Goal: Task Accomplishment & Management: Use online tool/utility

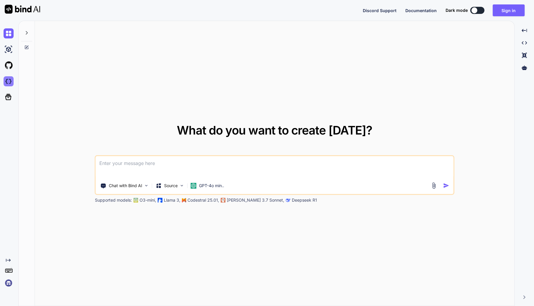
click at [8, 82] on img at bounding box center [9, 81] width 10 height 10
click at [9, 82] on img at bounding box center [9, 81] width 10 height 10
type textarea "x"
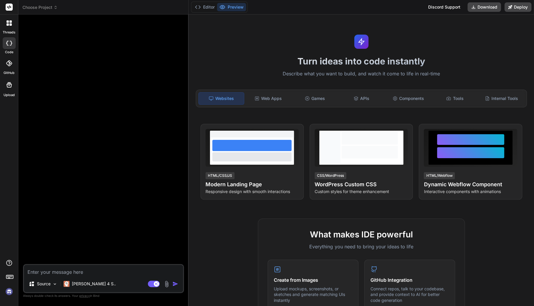
type textarea "x"
click at [54, 7] on icon at bounding box center [55, 7] width 4 height 4
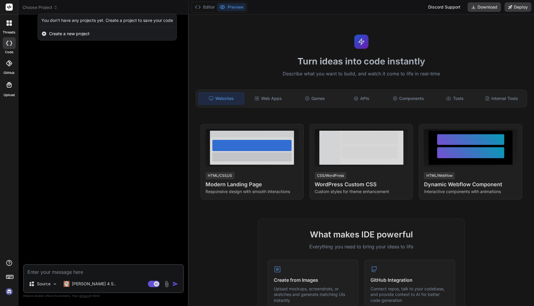
click at [52, 7] on div at bounding box center [267, 153] width 534 height 306
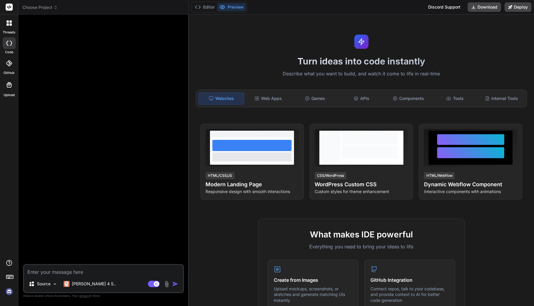
click at [9, 292] on img at bounding box center [9, 291] width 10 height 10
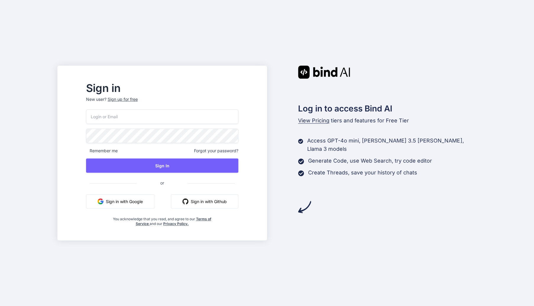
click at [200, 118] on input "email" at bounding box center [162, 116] width 152 height 14
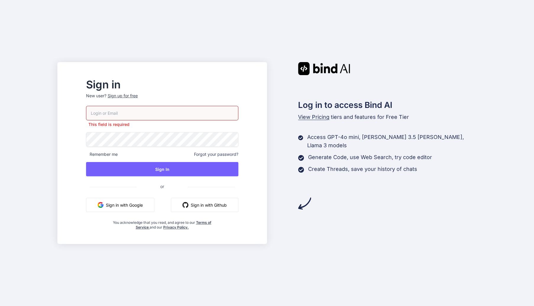
type input "aymeric@promarket.fr"
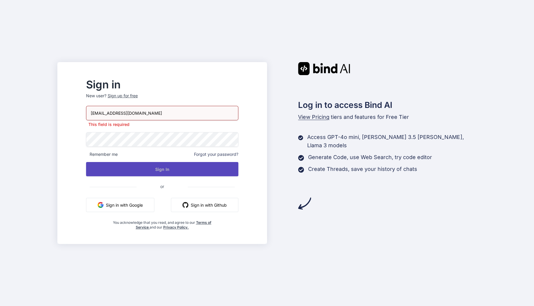
click at [168, 168] on button "Sign In" at bounding box center [162, 169] width 152 height 14
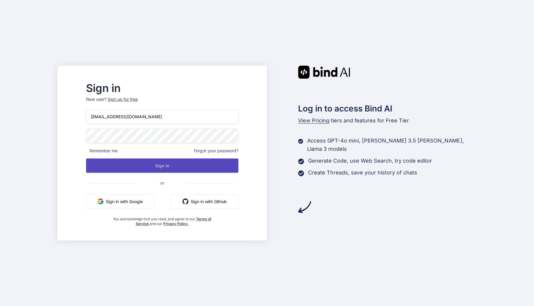
click at [168, 166] on button "Sign In" at bounding box center [162, 165] width 152 height 14
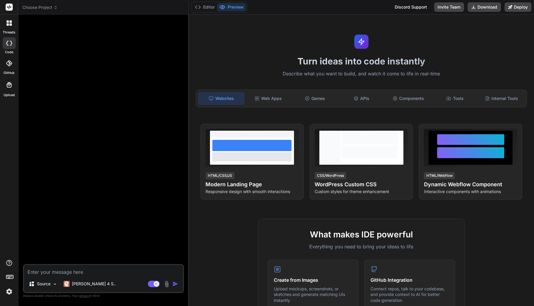
click at [38, 12] on header "Choose Project Created with Pixso." at bounding box center [103, 7] width 170 height 14
click at [43, 11] on header "Choose Project Created with Pixso." at bounding box center [103, 7] width 170 height 14
click at [52, 7] on span "Choose Project" at bounding box center [39, 7] width 35 height 6
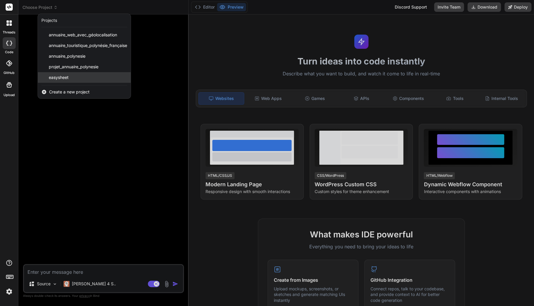
click at [57, 80] on div "easysheet" at bounding box center [84, 77] width 93 height 11
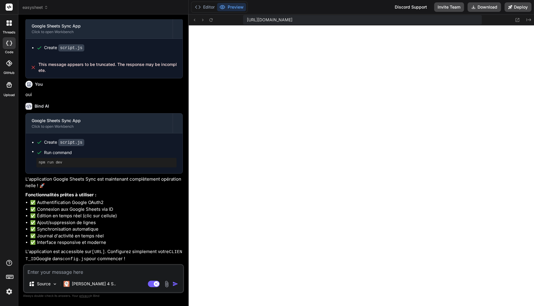
scroll to position [221, 0]
click at [291, 22] on span "https://y0kcklukd0sk6k1gcn36to6gry44is-fi4k--3000--96435430.local-corp.webconta…" at bounding box center [269, 20] width 46 height 6
click at [32, 6] on span "easysheet" at bounding box center [35, 7] width 26 height 6
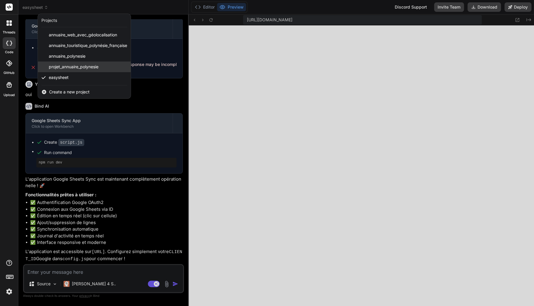
click at [61, 69] on span "projet_annuaire_polynesie" at bounding box center [74, 67] width 50 height 6
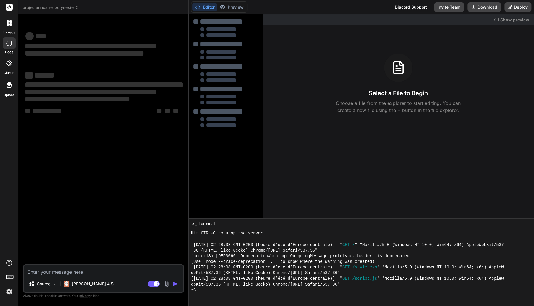
scroll to position [249, 0]
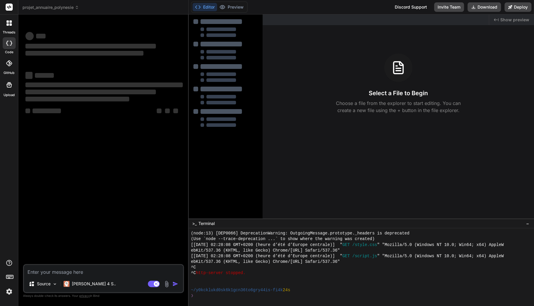
click at [60, 10] on header "projet_annuaire_polynesie Created with Pixso." at bounding box center [103, 7] width 170 height 14
click at [61, 10] on span "projet_annuaire_polynesie" at bounding box center [50, 7] width 56 height 6
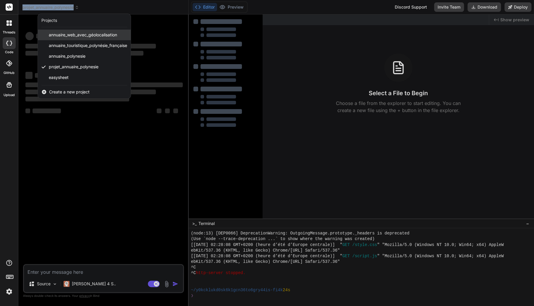
click at [77, 36] on span "annuaire_web_avec_géolocalisation" at bounding box center [83, 35] width 68 height 6
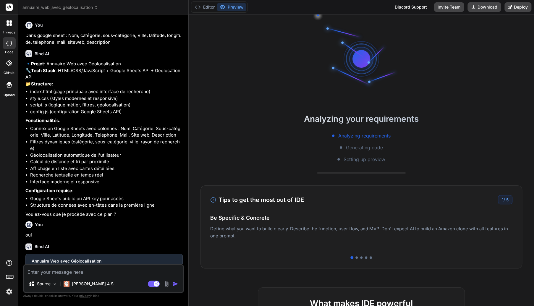
scroll to position [301, 0]
click at [212, 9] on button "Editor" at bounding box center [204, 7] width 25 height 8
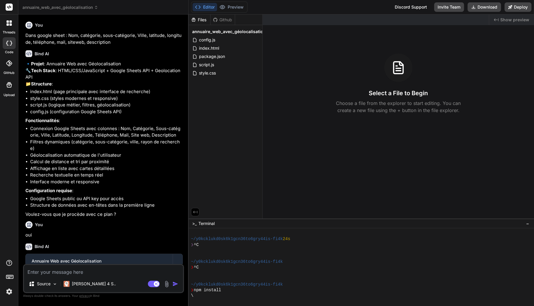
click at [205, 22] on div "Files" at bounding box center [200, 20] width 22 height 6
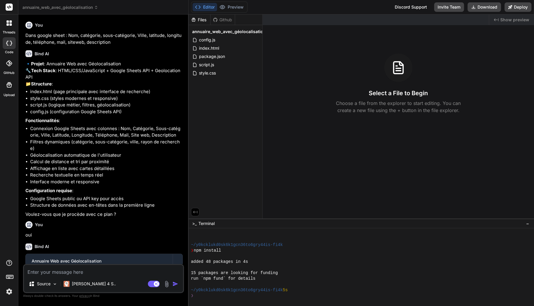
scroll to position [340, 0]
click at [195, 212] on icon at bounding box center [194, 211] width 5 height 5
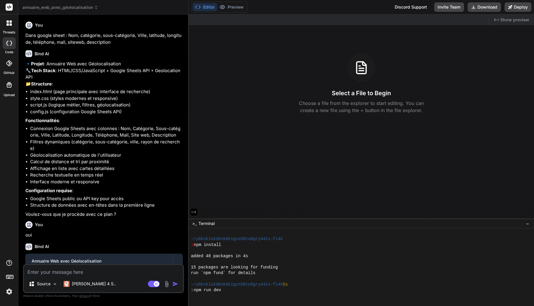
click at [196, 211] on icon at bounding box center [193, 211] width 5 height 5
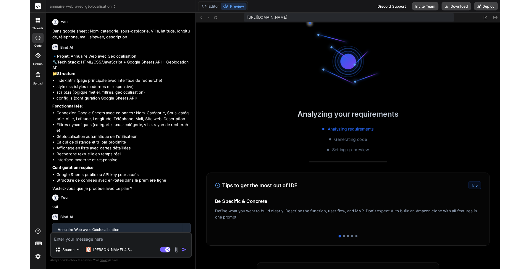
scroll to position [539, 0]
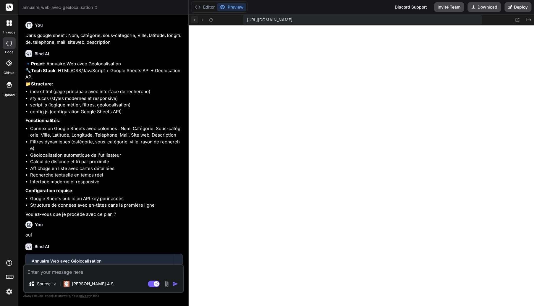
click at [193, 20] on icon at bounding box center [194, 19] width 5 height 5
click at [197, 22] on button at bounding box center [194, 19] width 7 height 7
click at [194, 21] on icon at bounding box center [194, 19] width 5 height 5
click at [197, 20] on icon at bounding box center [194, 19] width 5 height 5
click at [205, 9] on button "Editor" at bounding box center [204, 7] width 25 height 8
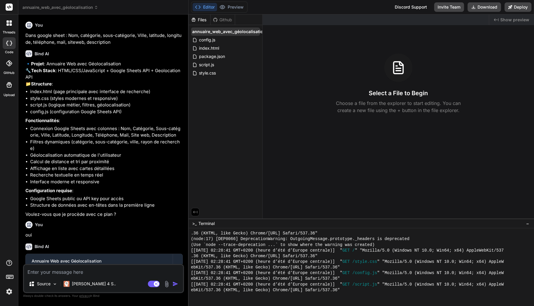
click at [225, 32] on span "annuaire_web_avec_géolocalisation" at bounding box center [229, 32] width 74 height 6
drag, startPoint x: 241, startPoint y: 32, endPoint x: 220, endPoint y: 41, distance: 22.8
click at [220, 41] on div "Files Github annuaire_web_avec_géolocalisation" at bounding box center [226, 116] width 74 height 204
click at [244, 32] on span "annuaire_web_avec_géolocalisation" at bounding box center [229, 32] width 74 height 6
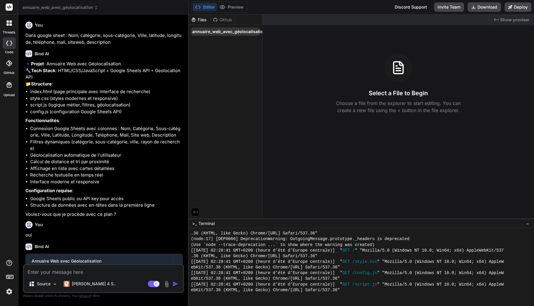
click at [244, 32] on span "annuaire_web_avec_géolocalisation" at bounding box center [229, 32] width 74 height 6
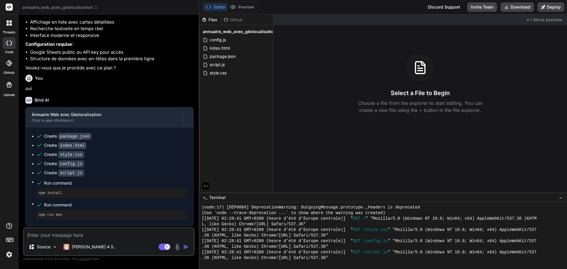
scroll to position [0, 0]
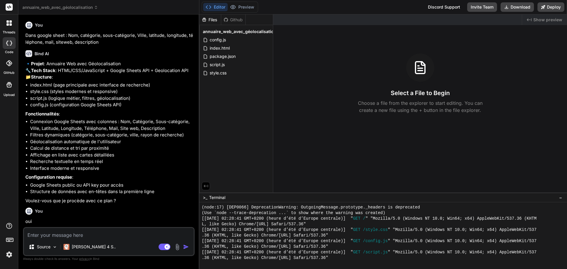
click at [533, 22] on span "Show preview" at bounding box center [548, 20] width 29 height 6
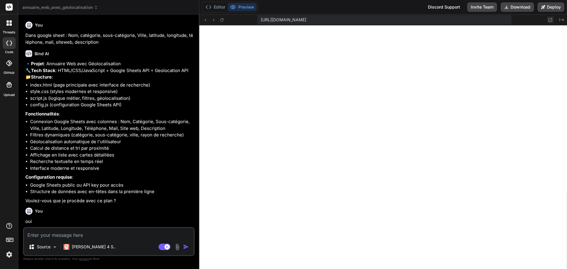
click at [533, 20] on icon at bounding box center [551, 20] width 4 height 4
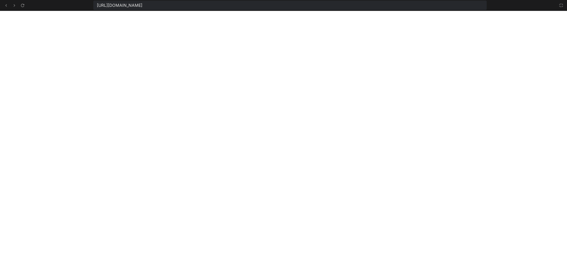
scroll to position [584, 0]
click at [533, 5] on icon at bounding box center [561, 5] width 5 height 5
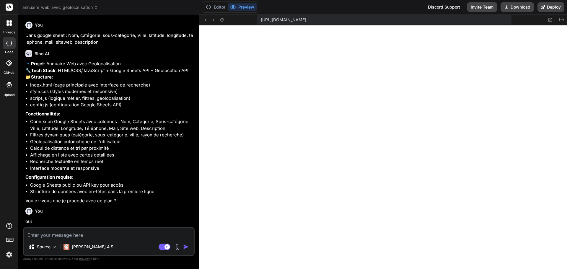
scroll to position [629, 0]
click at [59, 8] on span "annuaire_web_avec_géolocalisation" at bounding box center [60, 7] width 76 height 6
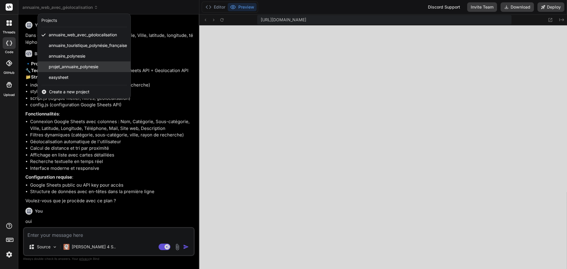
click at [69, 66] on span "projet_annuaire_polynesie" at bounding box center [74, 67] width 50 height 6
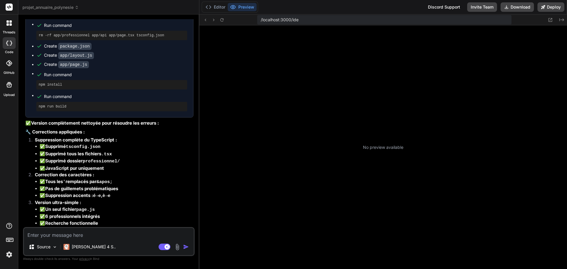
scroll to position [769, 0]
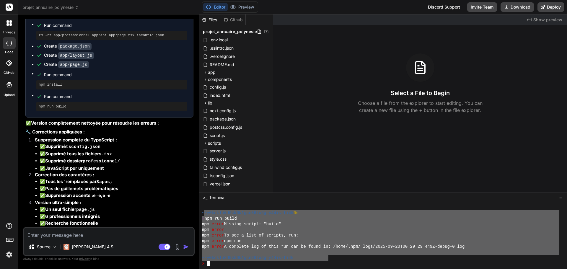
drag, startPoint x: 203, startPoint y: 215, endPoint x: 328, endPoint y: 261, distance: 133.3
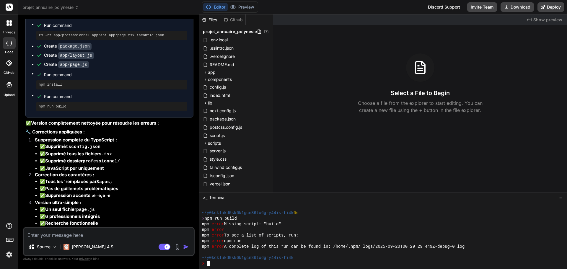
scroll to position [786, 0]
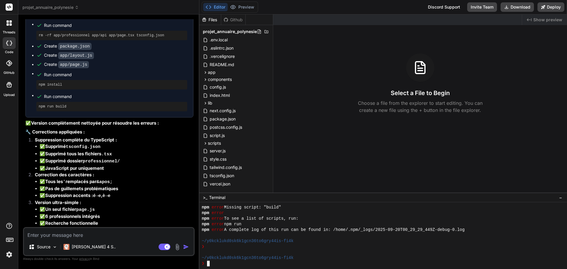
click at [64, 235] on textarea at bounding box center [109, 233] width 170 height 11
click at [69, 235] on textarea at bounding box center [109, 233] width 170 height 11
click at [74, 245] on p "Claude 4 S.." at bounding box center [94, 247] width 44 height 6
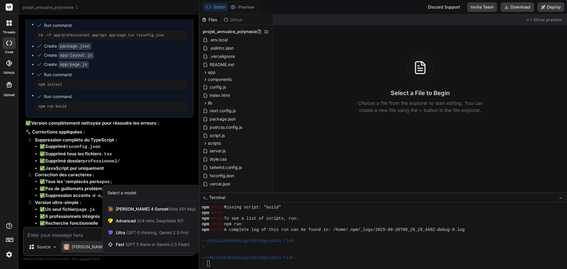
click at [76, 231] on div at bounding box center [283, 134] width 567 height 269
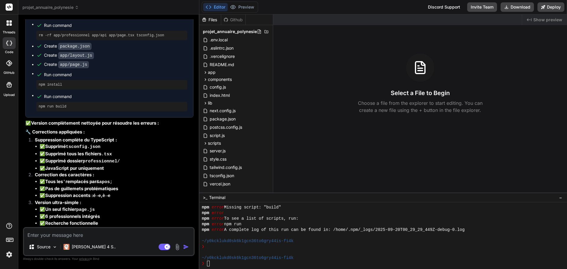
type textarea "x"
click at [77, 236] on textarea at bounding box center [109, 233] width 170 height 11
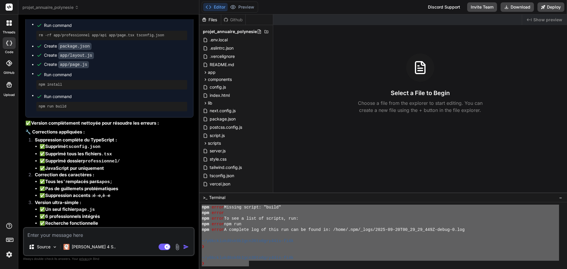
scroll to position [769, 0]
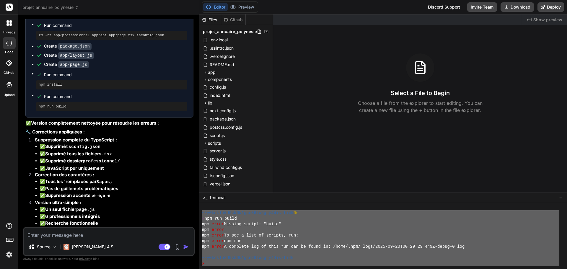
drag, startPoint x: 250, startPoint y: 266, endPoint x: 197, endPoint y: 214, distance: 74.2
click at [197, 214] on div "projet_annuaire_polynesie Created with Pixso. Bind AI Web Search Created with P…" at bounding box center [292, 134] width 549 height 269
type textarea "~/y0kcklukd0sk6k1gcn36to6gry44is-fi4k 6s ❯ npm run build npm error Missing scri…"
click at [61, 232] on textarea at bounding box center [109, 233] width 170 height 11
paste textarea "~/y0kcklukd0sk6k1gcn36to6gry44is-fi4k 6s ❯ npm run build npm error Missing scri…"
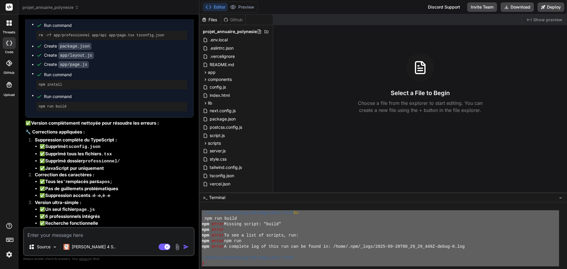
type textarea "~/y0kcklukd0sk6k1gcn36to6gry44is-fi4k 6s ❯ npm run build npm error Missing scri…"
type textarea "x"
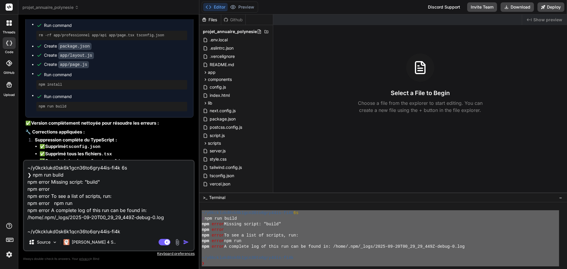
scroll to position [29, 0]
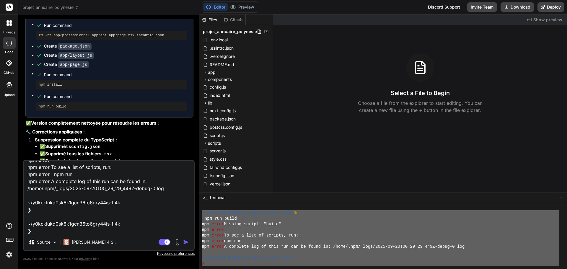
type textarea "~/y0kcklukd0sk6k1gcn36to6gry44is-fi4k 6s ❯ npm run build npm error Missing scri…"
click at [187, 241] on img "button" at bounding box center [186, 242] width 6 height 6
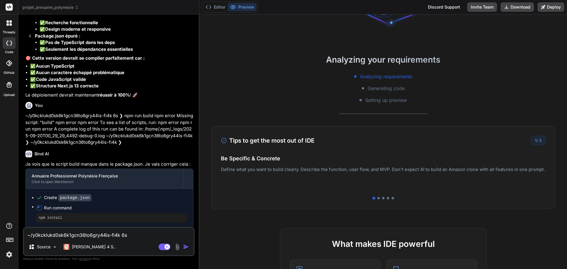
scroll to position [0, 0]
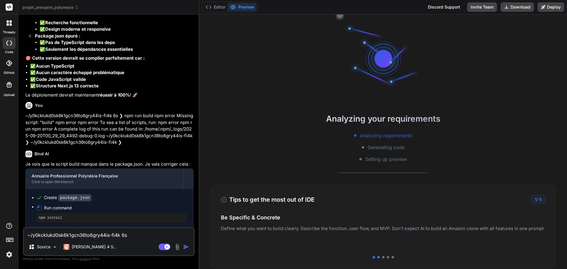
type textarea "x"
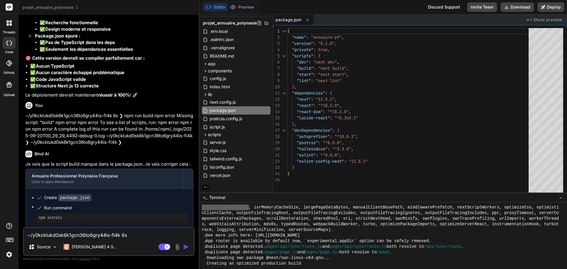
scroll to position [1067, 0]
click at [89, 270] on strong "Script "build": "next build"" at bounding box center [65, 273] width 58 height 6
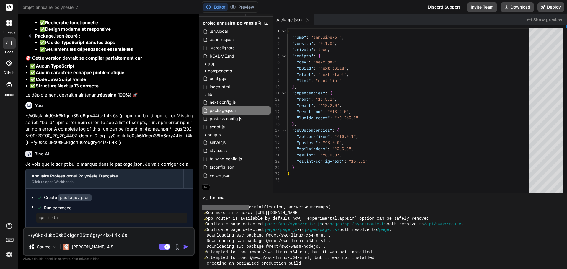
scroll to position [1089, 0]
drag, startPoint x: 48, startPoint y: 183, endPoint x: 152, endPoint y: 223, distance: 111.6
click at [152, 223] on div "Je vois que le script build manque dans le package.json. Je vais corriger cela …" at bounding box center [109, 230] width 168 height 138
drag, startPoint x: 151, startPoint y: 223, endPoint x: 24, endPoint y: 179, distance: 134.5
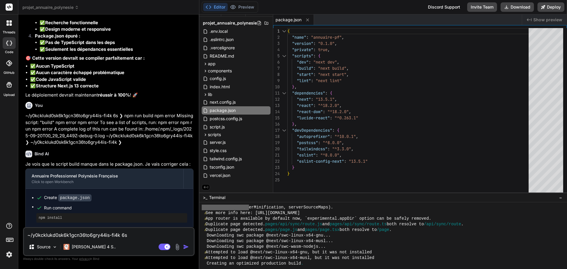
click at [24, 179] on div "You Le bug venait juste du nom du projet qui contenait un accent, par contre j'…" at bounding box center [109, 144] width 172 height 250
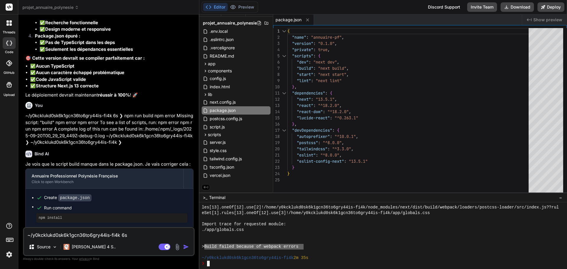
drag, startPoint x: 205, startPoint y: 247, endPoint x: 303, endPoint y: 249, distance: 97.8
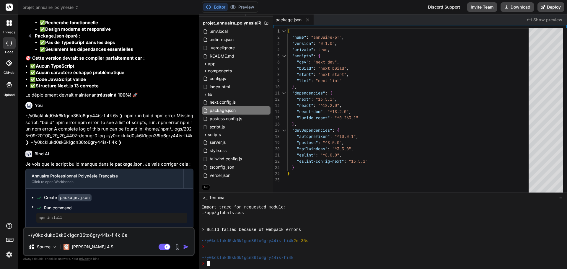
scroll to position [1724, 0]
click at [77, 235] on textarea "~/y0kcklukd0sk6k1gcn36to6gry44is-fi4k 6s ❯ npm run build npm error Missing scri…" at bounding box center [109, 233] width 170 height 11
drag, startPoint x: 306, startPoint y: 231, endPoint x: 203, endPoint y: 231, distance: 102.3
click at [203, 231] on div "> Build failed because of webpack errors" at bounding box center [381, 230] width 358 height 6
type textarea "Build failed because of webpack errors"
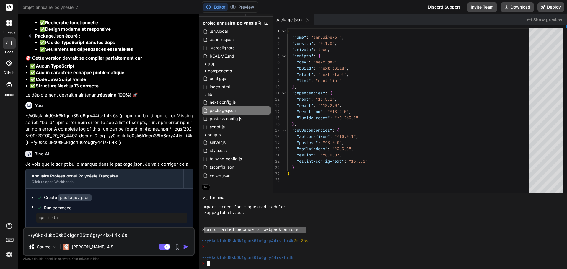
click at [91, 235] on textarea "~/y0kcklukd0sk6k1gcn36to6gry44is-fi4k 6s ❯ npm run build npm error Missing scri…" at bounding box center [109, 233] width 170 height 11
type textarea "l"
type textarea "x"
type textarea "le"
type textarea "x"
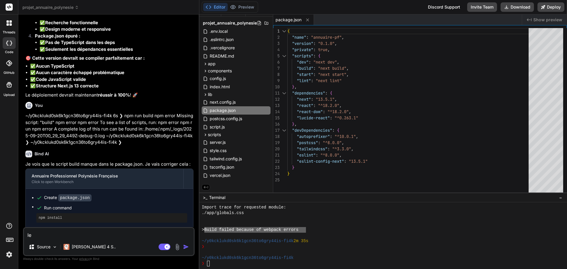
type textarea "le"
type textarea "x"
type textarea "le b"
type textarea "x"
type textarea "le bu"
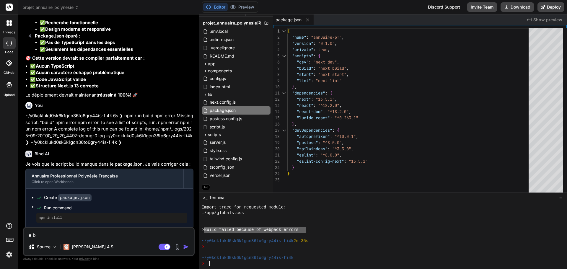
type textarea "x"
type textarea "le bui"
type textarea "x"
type textarea "le buid"
type textarea "x"
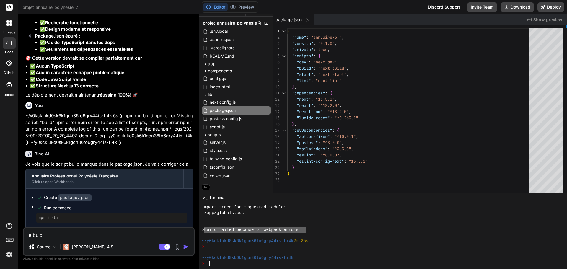
type textarea "le buid"
type textarea "x"
type textarea "le buid a"
type textarea "x"
type textarea "le buid a"
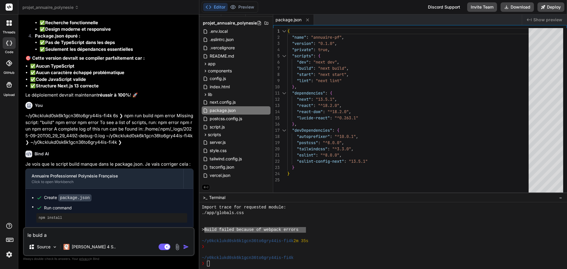
type textarea "x"
type textarea "le buid a é"
type textarea "x"
type textarea "le buid a éc"
type textarea "x"
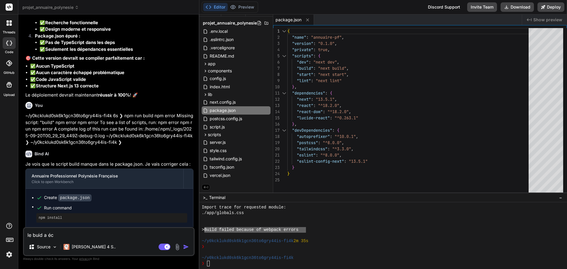
type textarea "le buid a éch"
type textarea "x"
type textarea "le buid a écho"
type textarea "x"
type textarea "le buid a échou"
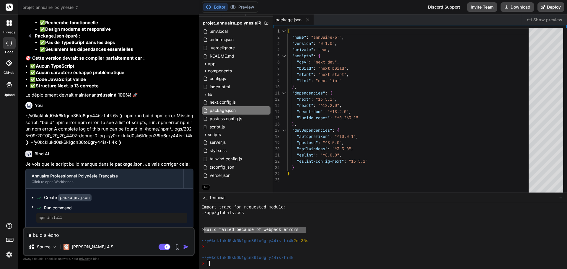
type textarea "x"
type textarea "le buid a échoué"
type textarea "x"
type textarea "le buid a échoué"
type textarea "x"
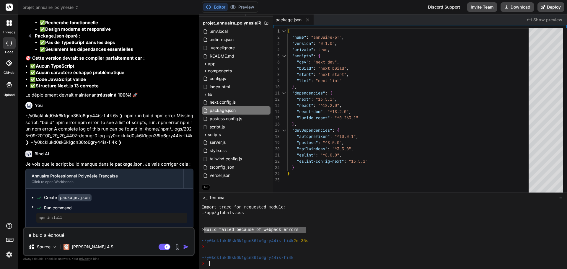
paste textarea "Build failed because of webpack errors"
type textarea "le buid a échoué Build failed because of webpack errors"
type textarea "x"
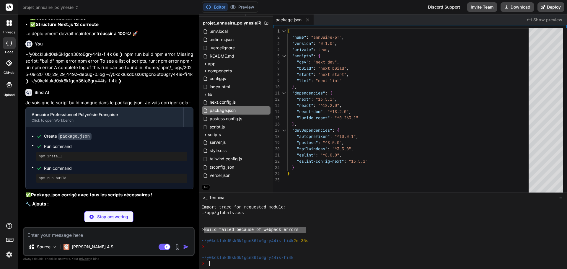
scroll to position [1752, 0]
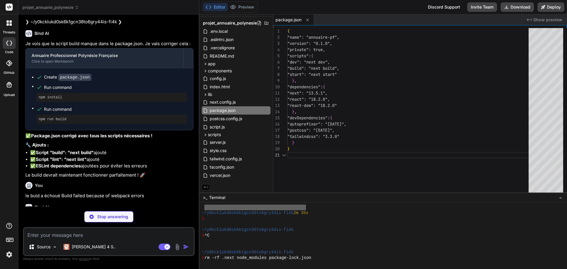
type textarea "x"
type textarea "@tailwind base; @tailwind components; @tailwind utilities;"
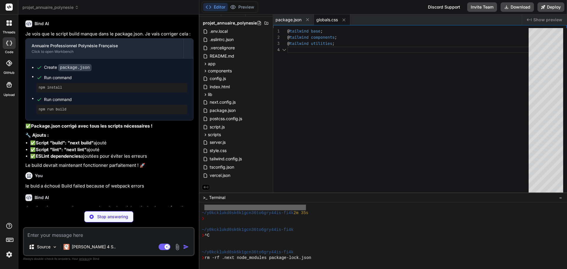
scroll to position [5864, 0]
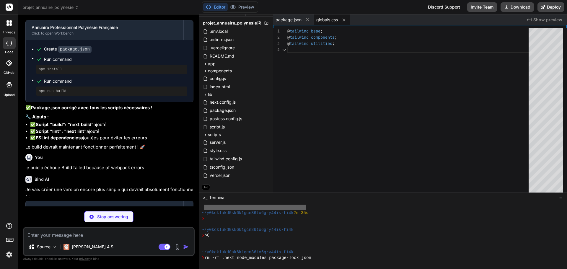
type textarea "x"
type textarea "<body className="font-sans">{children}</body> </html> ) }"
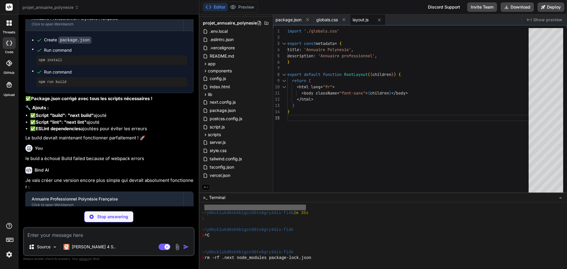
scroll to position [1763, 0]
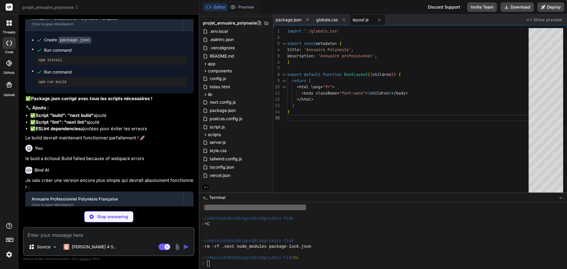
type textarea "x"
type textarea "</div> )} </main> </div> ) }"
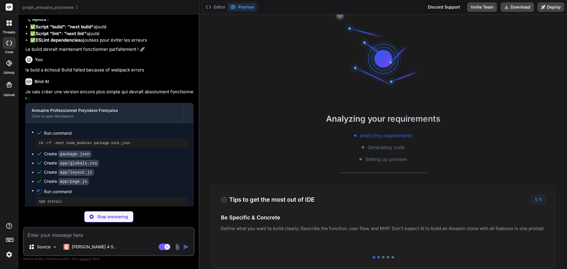
scroll to position [5992, 0]
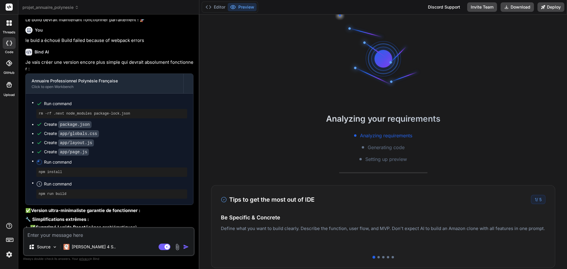
drag, startPoint x: 35, startPoint y: 166, endPoint x: 87, endPoint y: 181, distance: 53.4
click at [87, 224] on ul "✅ Supprimé Lucide React (icônes problématiques) ✅ Supprimé ESLint (erreurs de b…" at bounding box center [109, 240] width 168 height 33
click at [87, 251] on li "✅ Clean install complet" at bounding box center [111, 254] width 163 height 7
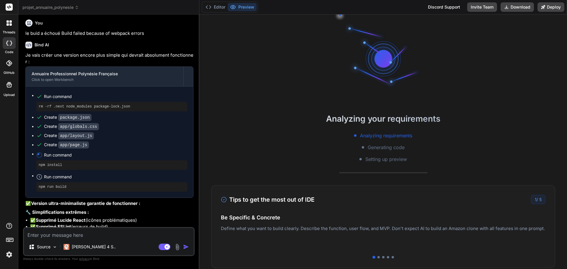
scroll to position [6003, 0]
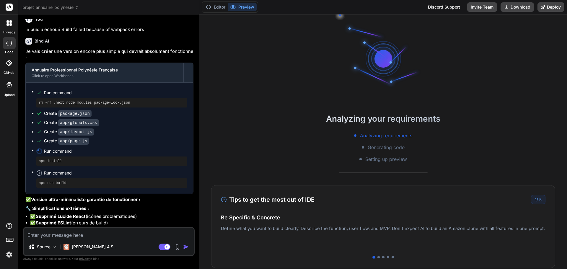
drag, startPoint x: 32, startPoint y: 197, endPoint x: 108, endPoint y: 205, distance: 77.3
click at [108, 257] on ul "✅ Seulement Next.js + React + Tailwind ✅ Pas d'icônes externes ✅ Structure ultr…" at bounding box center [109, 270] width 168 height 27
drag, startPoint x: 100, startPoint y: 206, endPoint x: 31, endPoint y: 202, distance: 69.3
click at [31, 257] on ul "✅ Seulement Next.js + React + Tailwind ✅ Pas d'icônes externes ✅ Structure ultr…" at bounding box center [109, 270] width 168 height 27
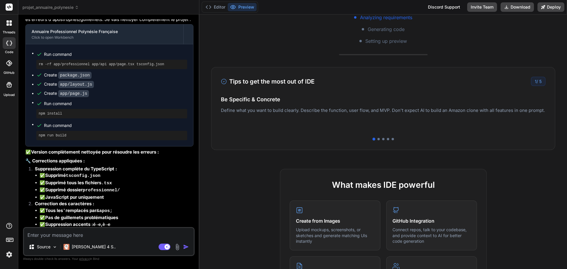
scroll to position [5382, 0]
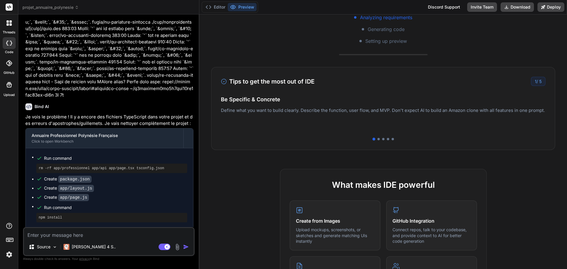
type textarea "x"
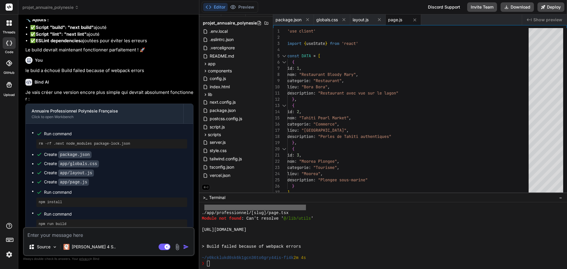
scroll to position [6003, 0]
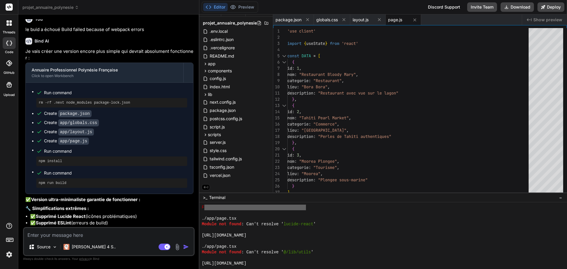
scroll to position [2184, 0]
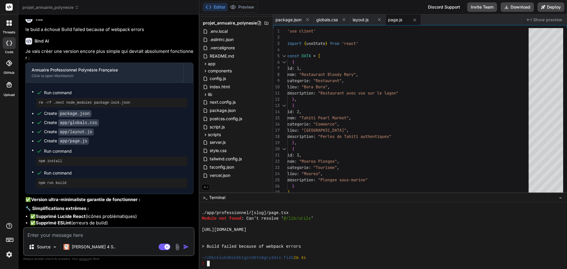
click at [238, 236] on div at bounding box center [381, 236] width 358 height 6
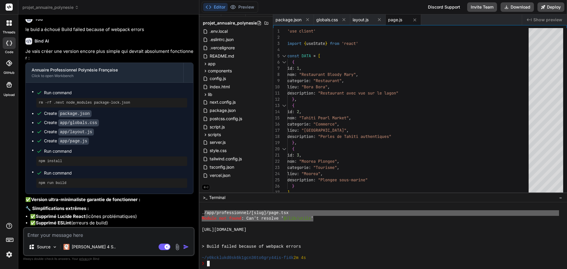
drag, startPoint x: 204, startPoint y: 211, endPoint x: 314, endPoint y: 218, distance: 110.2
type textarea "/app/professionnel/[slug]/page.tsx Module not found: Can't resolve '@/lib/utils'"
click at [66, 234] on textarea at bounding box center [109, 233] width 170 height 11
paste textarea "/app/professionnel/[slug]/page.tsx Module not found: Can't resolve '@/lib/utils'"
type textarea "/app/professionnel/[slug]/page.tsx Module not found: Can't resolve '@/lib/utils'"
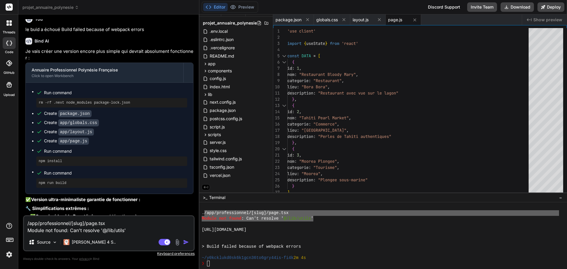
type textarea "x"
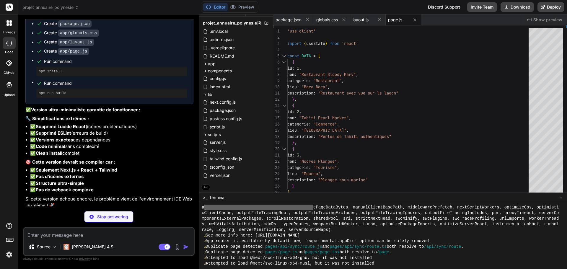
scroll to position [2005, 0]
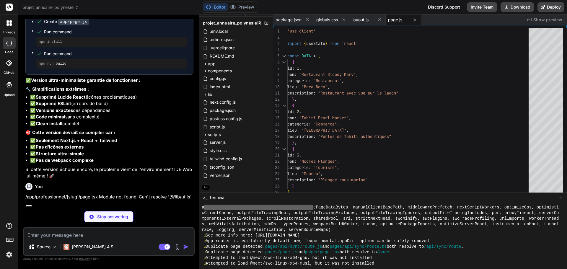
type textarea "x"
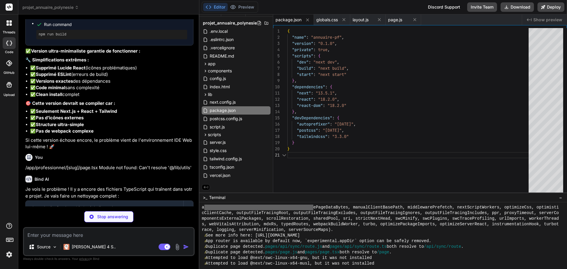
scroll to position [6151, 0]
type textarea "x"
type textarea "/** @type {import('next').NextConfig} */ const nextConfig = { experimental: { a…"
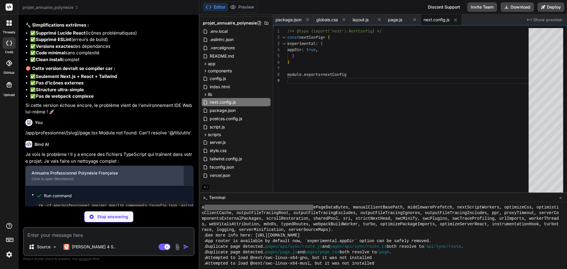
type textarea "x"
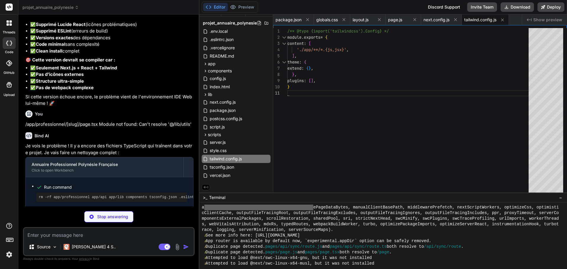
type textarea "x"
type textarea "module.exports = { plugins: { tailwindcss: {}, autoprefixer: {}, }, }"
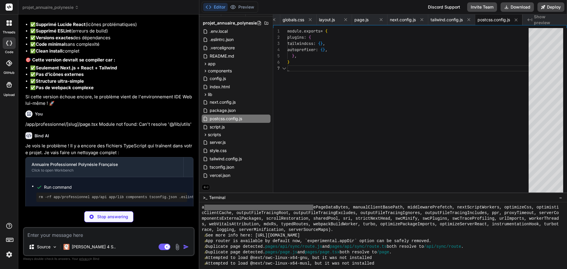
type textarea "x"
type textarea "@tailwind base; @tailwind components; @tailwind utilities;"
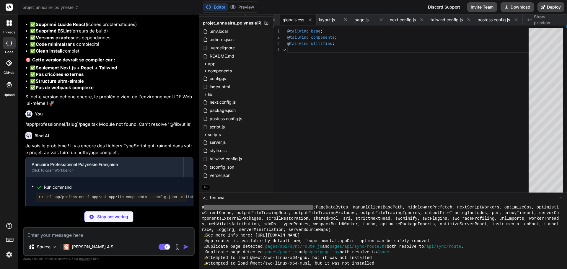
scroll to position [6222, 0]
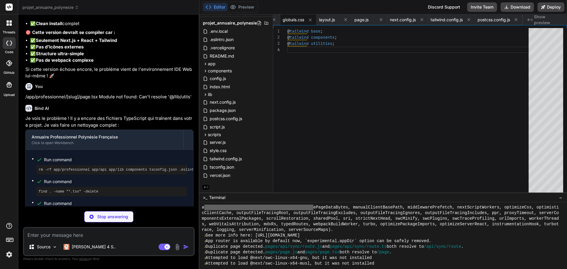
type textarea "x"
type textarea "<body className="font-sans antialiased">{children}</body> </html> ) }"
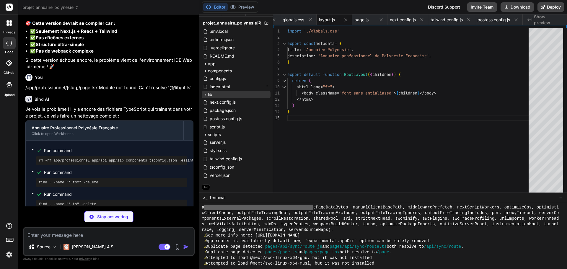
scroll to position [0, 0]
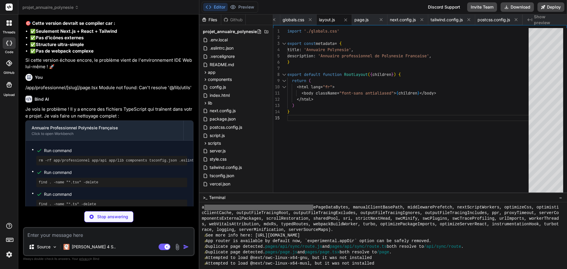
type textarea "x"
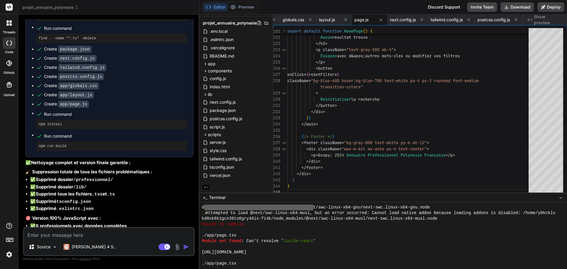
scroll to position [2578, 0]
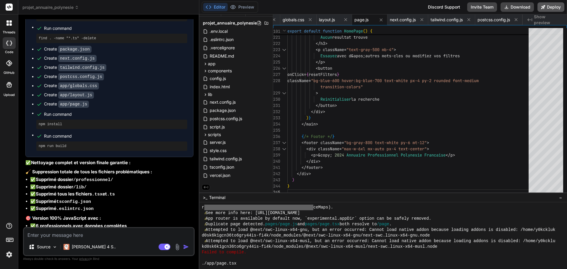
click at [533, 9] on button "Deploy" at bounding box center [551, 6] width 27 height 9
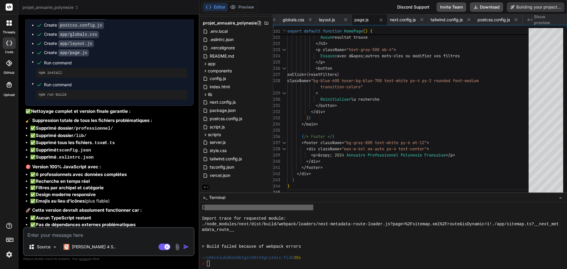
scroll to position [2785, 0]
type textarea "x"
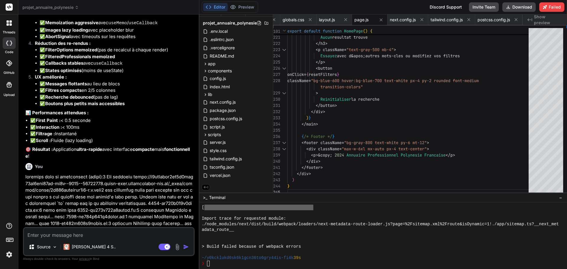
scroll to position [207, 0]
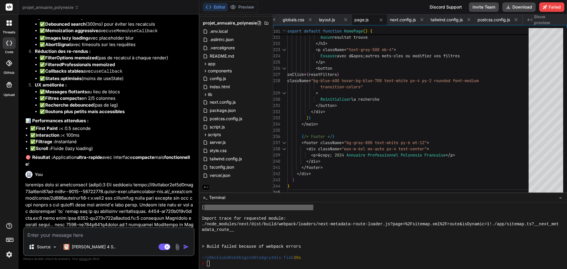
click at [7, 25] on icon at bounding box center [8, 24] width 2 height 2
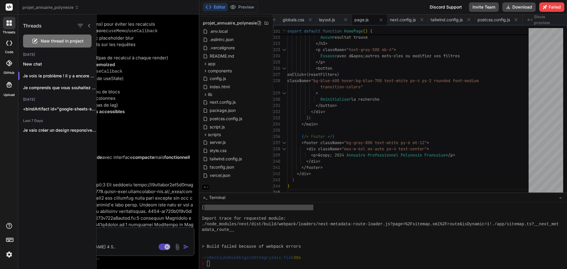
click at [164, 55] on div at bounding box center [332, 141] width 471 height 255
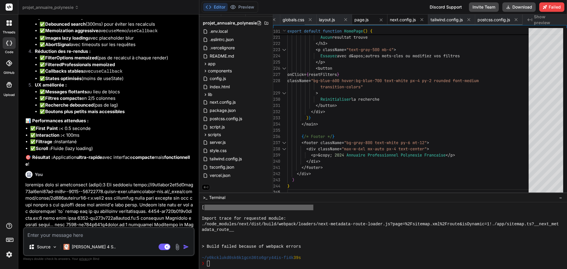
click at [402, 20] on span "next.config.js" at bounding box center [403, 20] width 26 height 6
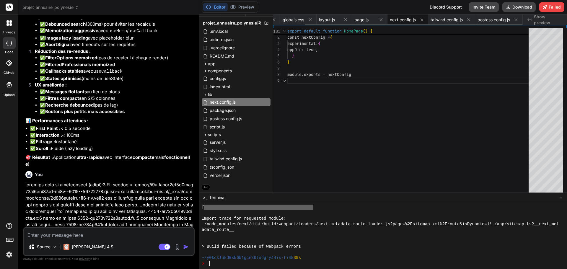
type textarea "/** @type {import('next').NextConfig} */ const nextConfig = { experimental: { a…"
click at [114, 238] on textarea at bounding box center [109, 233] width 170 height 11
type textarea "C"
type textarea "x"
type textarea "Ce"
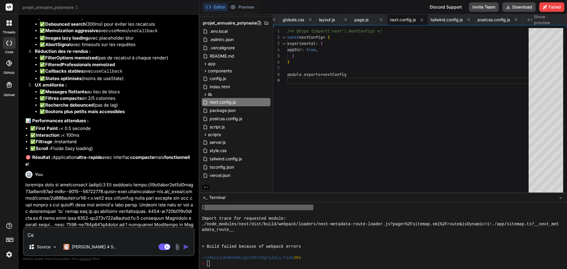
type textarea "x"
type textarea "Cel"
type textarea "x"
type textarea "Cela"
type textarea "x"
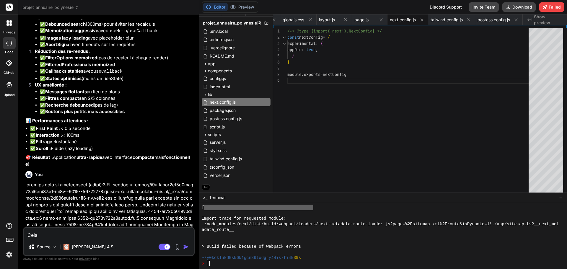
type textarea "Cela"
type textarea "x"
type textarea "Cela e"
type textarea "x"
type textarea "Cela"
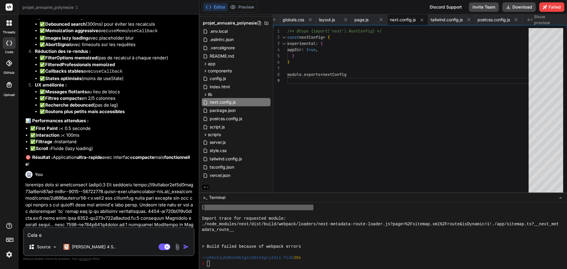
type textarea "x"
type textarea "Cela n"
type textarea "x"
type textarea "Cela ne"
type textarea "x"
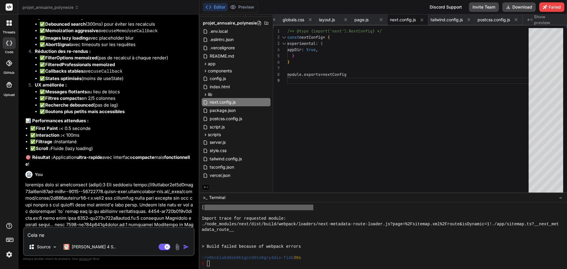
type textarea "Cela ne"
type textarea "x"
type textarea "Cela ne f"
type textarea "x"
type textarea "Cela ne fo"
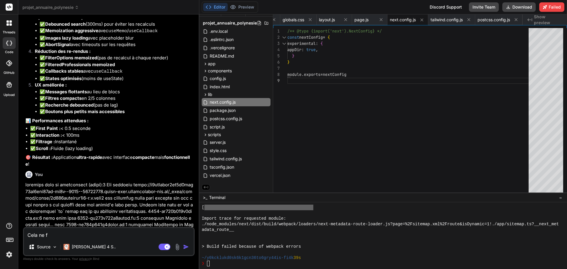
type textarea "x"
type textarea "Cela ne fon"
type textarea "x"
type textarea "Cela ne fonc"
type textarea "x"
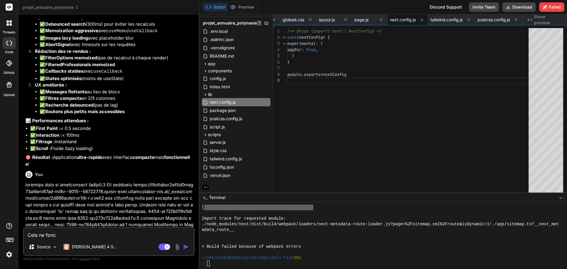
type textarea "Cela ne fonct"
type textarea "x"
type textarea "Cela ne foncti"
type textarea "x"
type textarea "Cela ne fonctio"
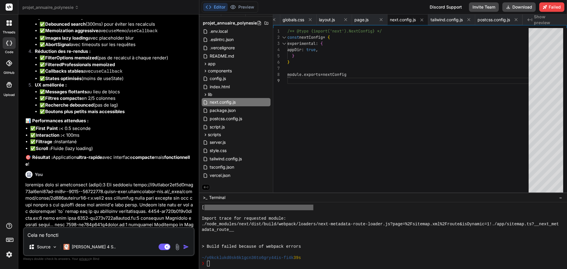
type textarea "x"
type textarea "Cela ne fonction"
type textarea "x"
type textarea "Cela ne fonctionn"
type textarea "x"
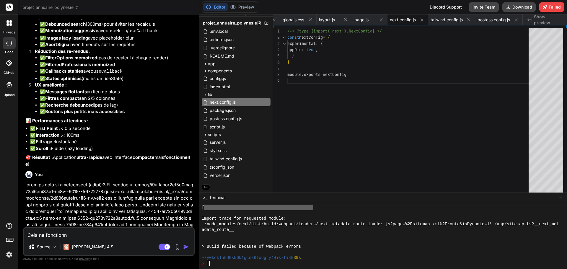
type textarea "Cela ne fonctionne"
type textarea "x"
type textarea "Cela ne fonctionne"
type textarea "x"
type textarea "Cela ne fonctionne p"
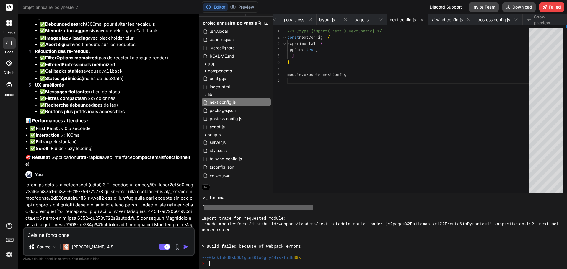
type textarea "x"
type textarea "Cela ne fonctionne pl"
type textarea "x"
type textarea "Cela ne fonctionne plu"
type textarea "x"
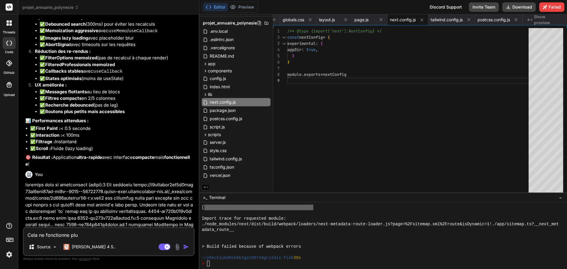
type textarea "Cela ne fonctionne plus"
type textarea "x"
type textarea "Cela ne fonctionne plus"
type textarea "x"
type textarea "Cela ne fonctionne plus d"
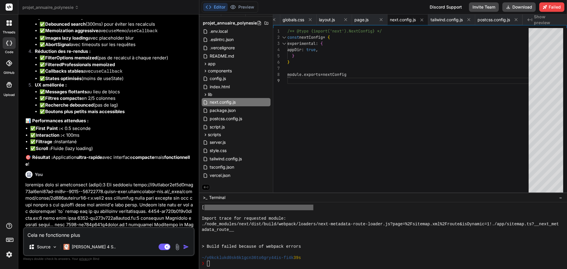
type textarea "x"
type textarea "Cela ne fonctionne plus du"
type textarea "x"
type textarea "Cela ne fonctionne plus du"
type textarea "x"
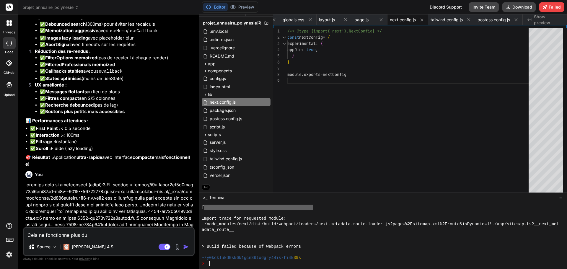
type textarea "Cela ne fonctionne plus du t"
type textarea "x"
type textarea "Cela ne fonctionne plus du to"
type textarea "x"
type textarea "Cela ne fonctionne plus du tou"
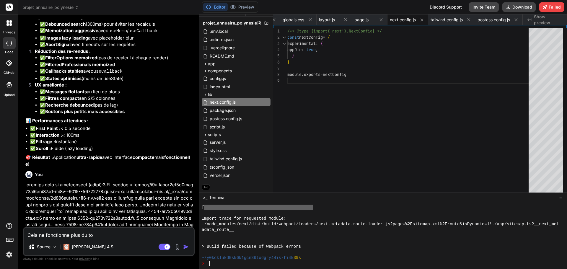
type textarea "x"
type textarea "Cela ne fonctionne plus du tout"
type textarea "x"
type textarea "Cela ne fonctionne plus du tout,"
type textarea "x"
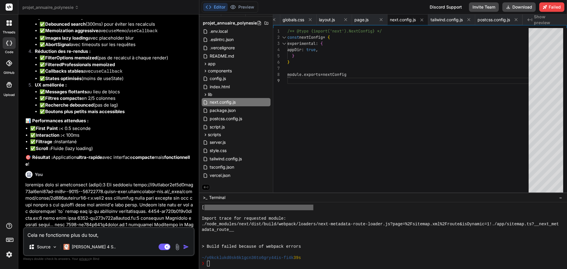
type textarea "Cela ne fonctionne plus du tout,"
type textarea "x"
type textarea "Cela ne fonctionne plus du tout, p"
type textarea "x"
type textarea "Cela ne fonctionne plus du tout, pe"
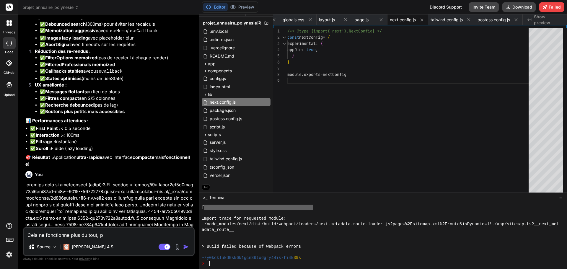
type textarea "x"
type textarea "Cela ne fonctionne plus du tout, peu"
type textarea "x"
type textarea "Cela ne fonctionne plus du tout, peux"
type textarea "x"
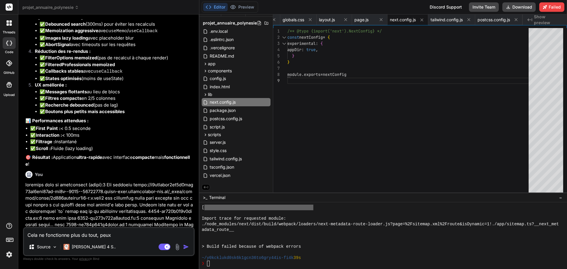
type textarea "Cela ne fonctionne plus du tout, peux-"
type textarea "x"
type textarea "Cela ne fonctionne plus du tout, peux-t"
type textarea "x"
type textarea "Cela ne fonctionne plus du tout, peux-tu"
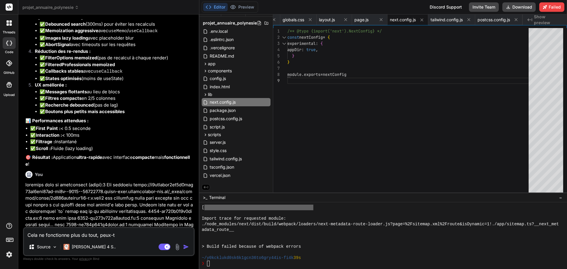
type textarea "x"
type textarea "Cela ne fonctionne plus du tout, peux-tu"
type textarea "x"
type textarea "Cela ne fonctionne plus du tout, peux-tu r"
type textarea "x"
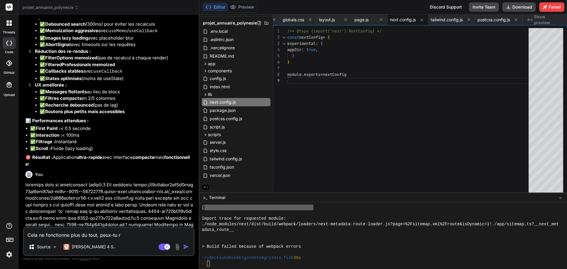
type textarea "Cela ne fonctionne plus du tout, peux-tu re"
type textarea "x"
type textarea "Cela ne fonctionne plus du tout, peux-tu rev"
type textarea "x"
type textarea "Cela ne fonctionne plus du tout, peux-tu reve"
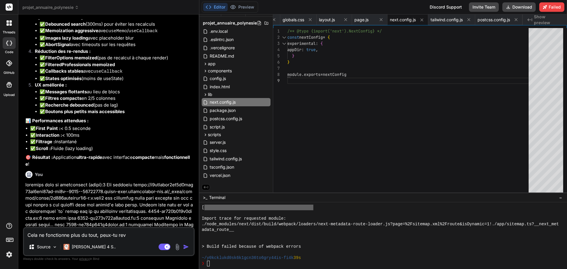
type textarea "x"
type textarea "Cela ne fonctionne plus du tout, peux-tu reven"
type textarea "x"
type textarea "Cela ne fonctionne plus du tout, peux-tu reveni"
type textarea "x"
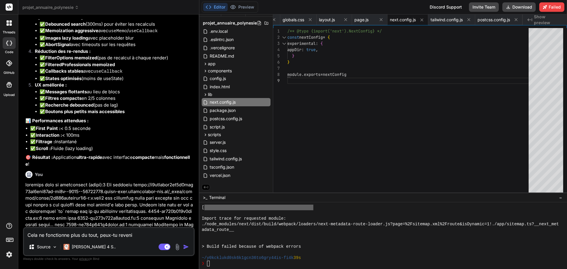
type textarea "Cela ne fonctionne plus du tout, peux-tu revenir"
type textarea "x"
type textarea "Cela ne fonctionne plus du tout, peux-tu revenir"
type textarea "x"
type textarea "Cela ne fonctionne plus du tout, peux-tu revenir s"
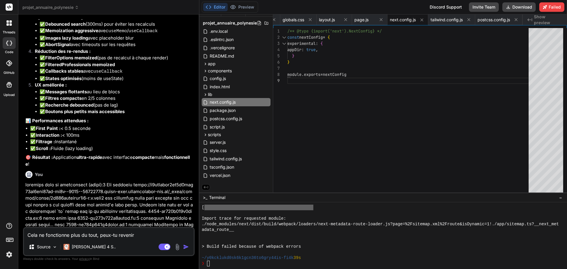
type textarea "x"
type textarea "Cela ne fonctionne plus du tout, peux-tu revenir su"
type textarea "x"
type textarea "Cela ne fonctionne plus du tout, peux-tu revenir sur"
type textarea "x"
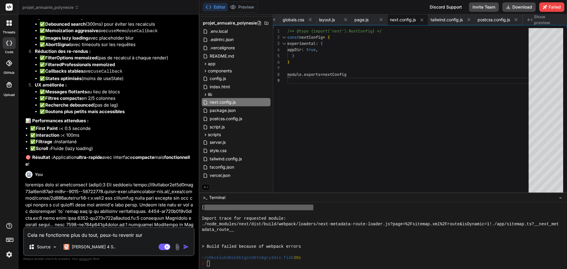
type textarea "Cela ne fonctionne plus du tout, peux-tu revenir sur"
type textarea "x"
type textarea "Cela ne fonctionne plus du tout, peux-tu revenir sur u"
type textarea "x"
type textarea "Cela ne fonctionne plus du tout, peux-tu revenir sur un"
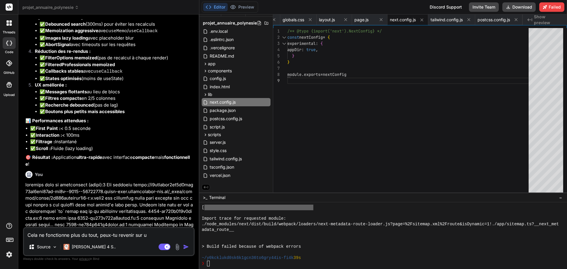
type textarea "x"
type textarea "Cela ne fonctionne plus du tout, peux-tu revenir sur une"
type textarea "x"
type textarea "Cela ne fonctionne plus du tout, peux-tu revenir sur une"
type textarea "x"
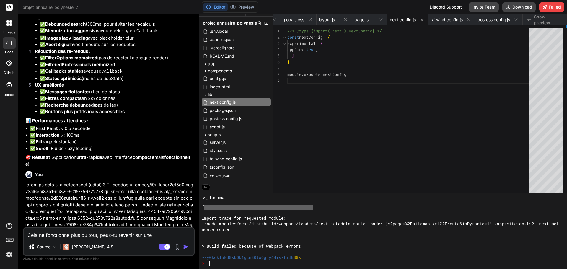
type textarea "Cela ne fonctionne plus du tout, peux-tu revenir sur une v"
type textarea "x"
type textarea "Cela ne fonctionne plus du tout, peux-tu revenir sur une ve"
type textarea "x"
type textarea "Cela ne fonctionne plus du tout, peux-tu revenir sur une ver"
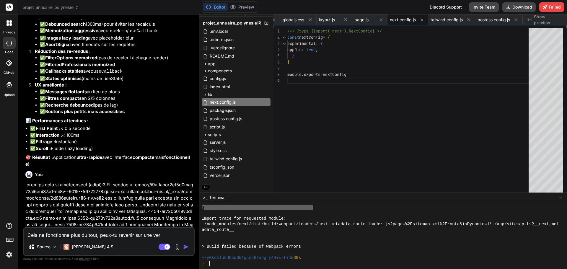
type textarea "x"
type textarea "Cela ne fonctionne plus du tout, peux-tu revenir sur une vers"
type textarea "x"
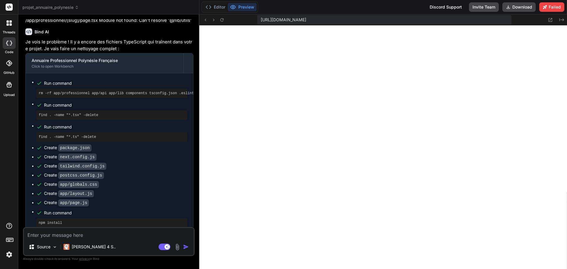
scroll to position [6757, 0]
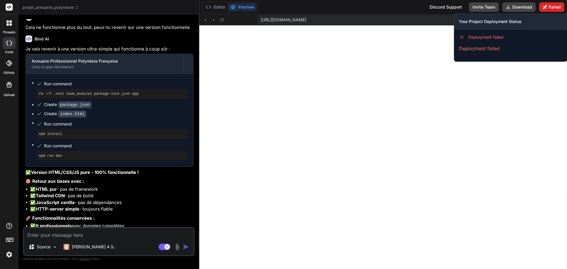
click at [533, 7] on button "Failed" at bounding box center [552, 6] width 25 height 9
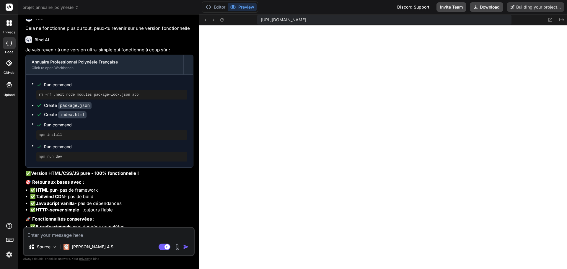
scroll to position [6741, 0]
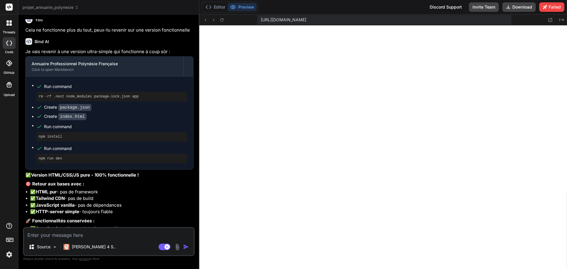
scroll to position [6757, 0]
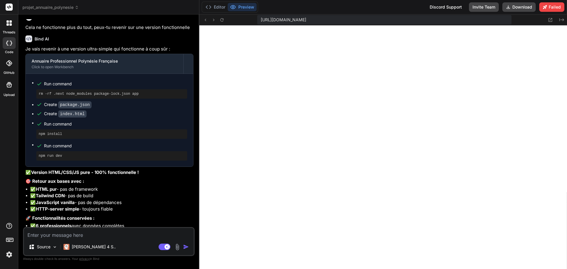
click at [223, 20] on icon at bounding box center [222, 19] width 5 height 5
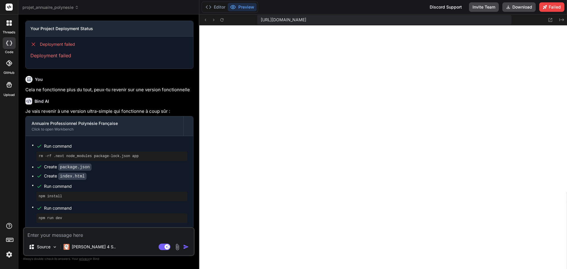
scroll to position [6728, 0]
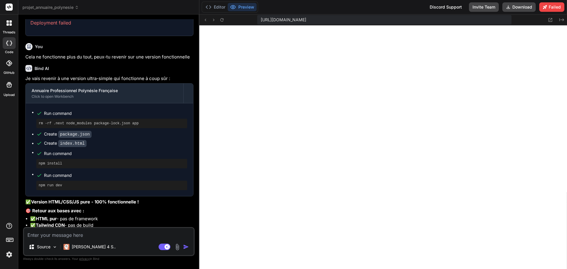
drag, startPoint x: 40, startPoint y: 133, endPoint x: 119, endPoint y: 164, distance: 84.5
click at [119, 164] on div "Je vais revenir à une version ultra-simple qui fonctionne à coup sûr : Annuaire…" at bounding box center [109, 203] width 168 height 256
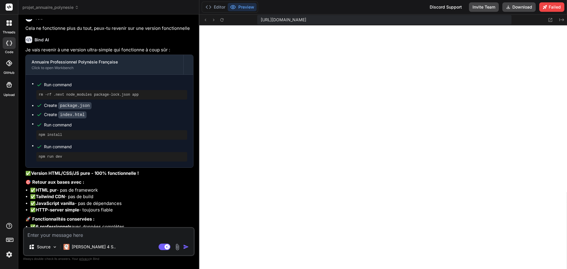
scroll to position [6757, 0]
click at [48, 236] on textarea at bounding box center [109, 233] width 170 height 11
drag, startPoint x: 54, startPoint y: 177, endPoint x: 98, endPoint y: 178, distance: 44.0
click at [98, 249] on li "✅ Message "aucun résultat"" at bounding box center [111, 252] width 163 height 7
click at [97, 249] on li "✅ Message "aucun résultat"" at bounding box center [111, 252] width 163 height 7
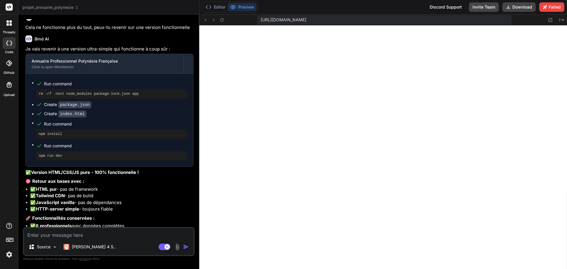
click at [49, 240] on div "Source Claude 4 S.. Agent Mode. When this toggle is activated, AI automatically…" at bounding box center [109, 241] width 172 height 29
click at [51, 236] on textarea at bounding box center [109, 233] width 170 height 11
click at [52, 235] on textarea at bounding box center [109, 233] width 170 height 11
click at [165, 245] on rect at bounding box center [165, 247] width 12 height 7
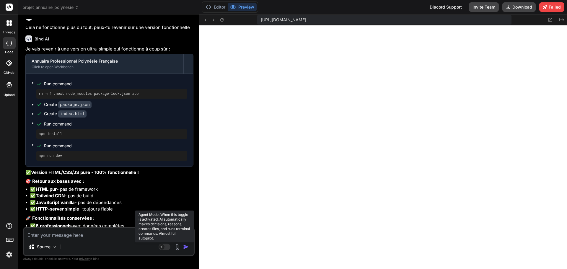
click at [164, 246] on rect at bounding box center [161, 246] width 5 height 5
click at [161, 248] on rect at bounding box center [165, 247] width 12 height 7
click at [163, 247] on rect at bounding box center [161, 246] width 5 height 5
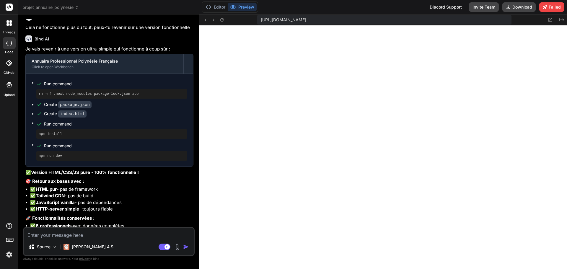
click at [128, 232] on textarea at bounding box center [109, 233] width 170 height 11
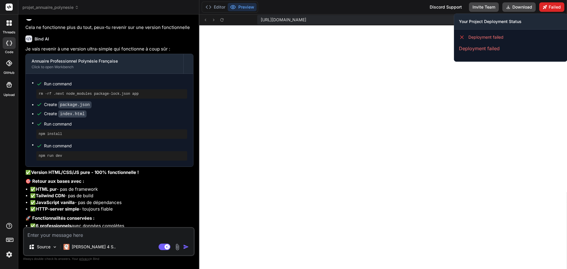
click at [533, 7] on button "Failed" at bounding box center [552, 6] width 25 height 9
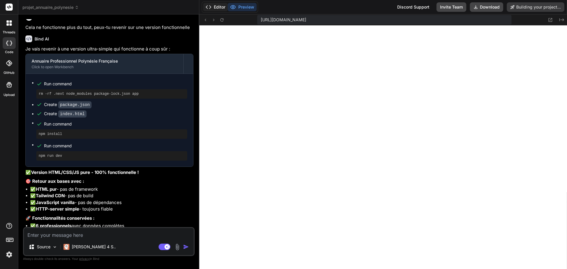
click at [219, 7] on button "Editor" at bounding box center [215, 7] width 25 height 8
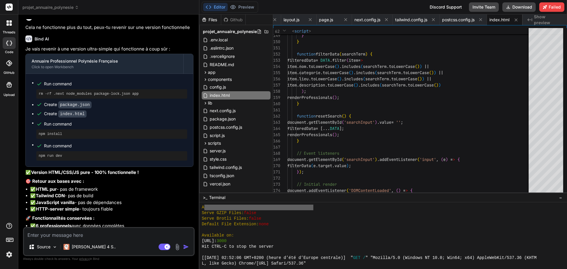
scroll to position [3111, 0]
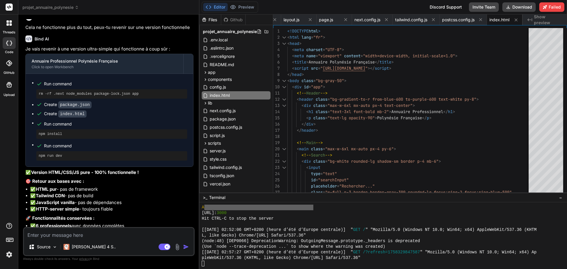
click at [56, 233] on textarea at bounding box center [109, 233] width 170 height 11
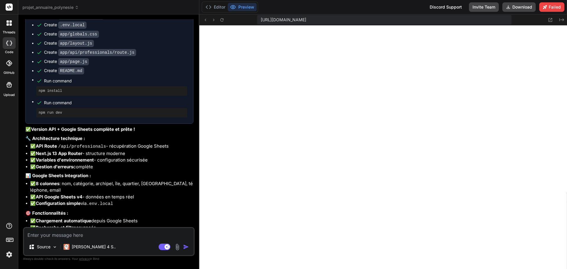
scroll to position [7173, 0]
click at [221, 17] on icon at bounding box center [222, 19] width 5 height 5
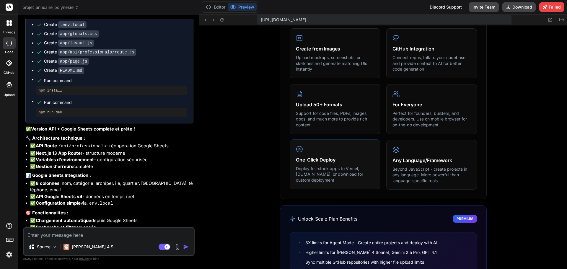
scroll to position [336, 0]
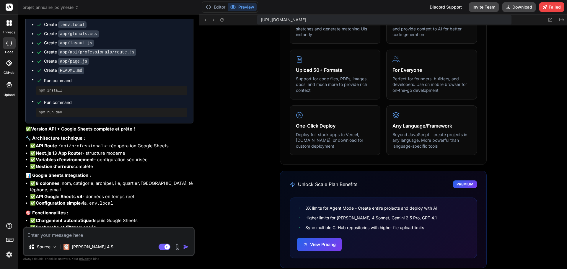
drag, startPoint x: 427, startPoint y: 228, endPoint x: 319, endPoint y: 205, distance: 109.7
drag, startPoint x: 426, startPoint y: 230, endPoint x: 302, endPoint y: 207, distance: 126.5
drag, startPoint x: 424, startPoint y: 227, endPoint x: 397, endPoint y: 225, distance: 27.2
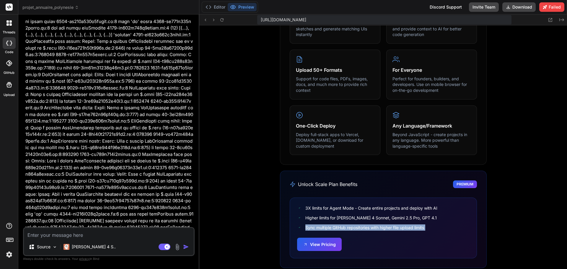
scroll to position [3715, 0]
